Goal: Information Seeking & Learning: Learn about a topic

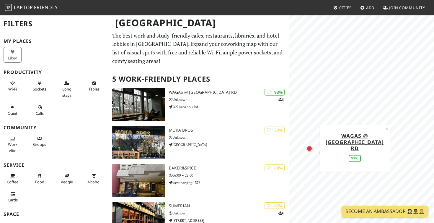
click at [341, 151] on div "MapLibre | Protomaps © OpenStreetMap Wagas @ Jiaozhou Rd 93% ×" at bounding box center [361, 126] width 145 height 223
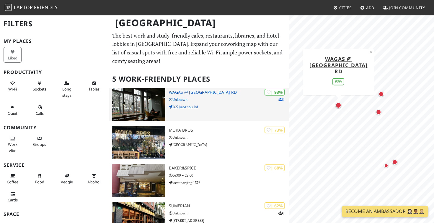
click at [208, 106] on p "265 Jiaozhou Rd" at bounding box center [229, 107] width 120 height 6
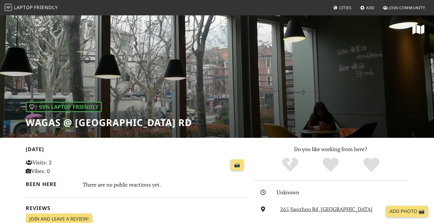
click at [203, 101] on div "| 93% Laptop Friendly Wagas @ Jiaozhou Rd" at bounding box center [217, 76] width 434 height 123
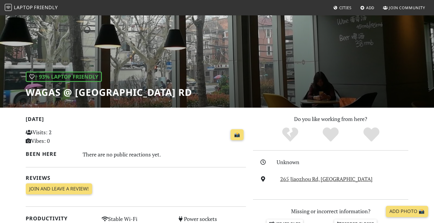
scroll to position [30, 0]
click at [293, 176] on link "265 Jiaozhou Rd, Shanghai" at bounding box center [326, 178] width 92 height 7
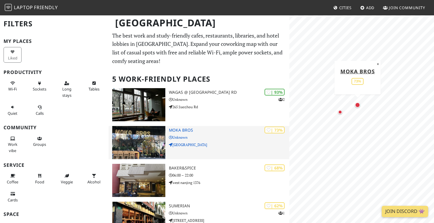
click at [198, 138] on p "Unknown" at bounding box center [229, 137] width 120 height 6
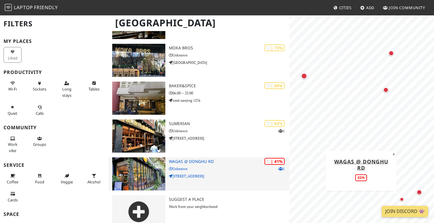
scroll to position [84, 0]
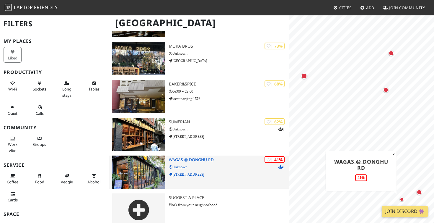
click at [164, 172] on img at bounding box center [138, 171] width 53 height 33
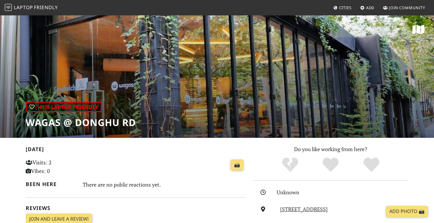
click at [186, 103] on div "| 41% Laptop Friendly Wagas @ [GEOGRAPHIC_DATA]" at bounding box center [217, 76] width 434 height 123
